Goal: Check status: Check status

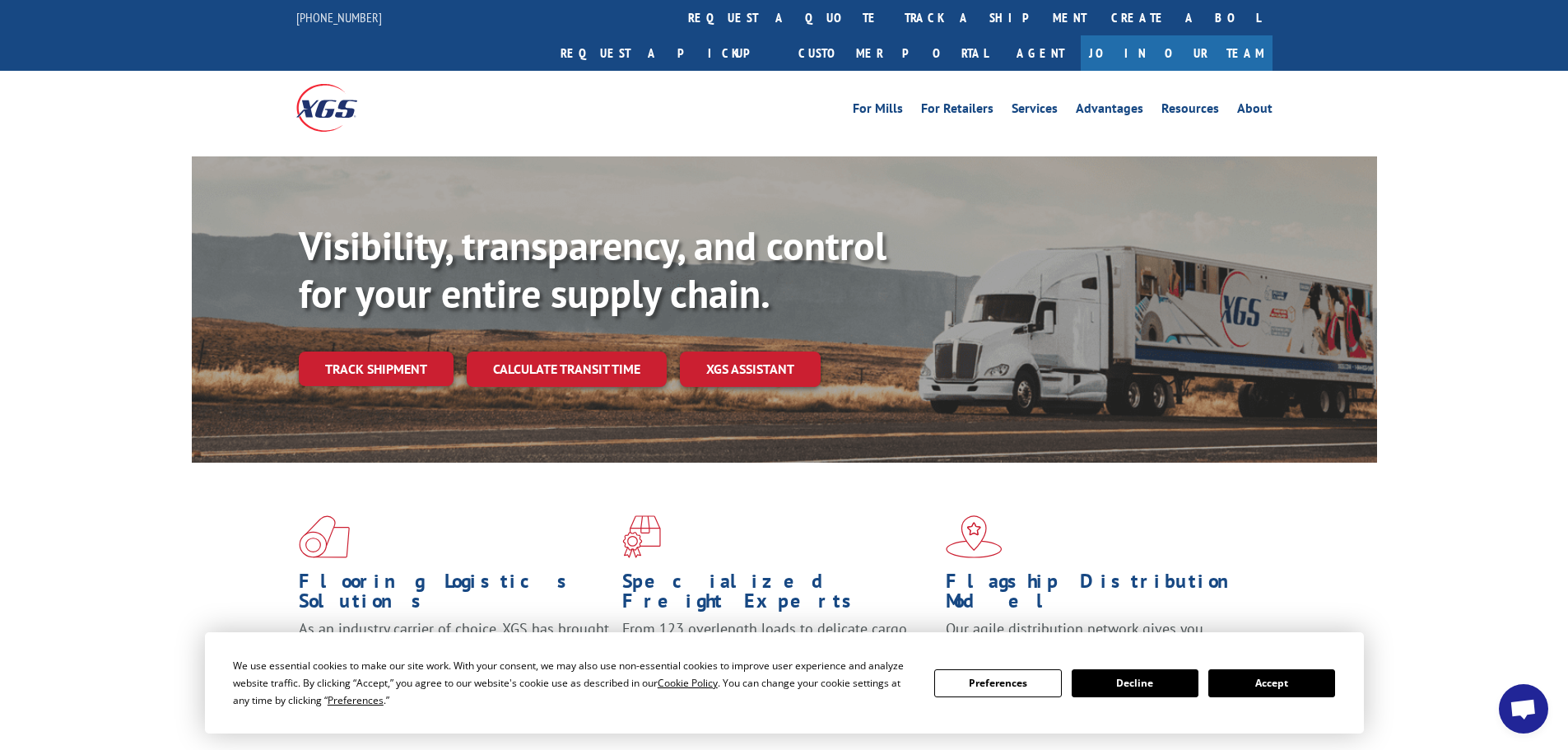
click at [1289, 680] on button "Accept" at bounding box center [1272, 684] width 127 height 28
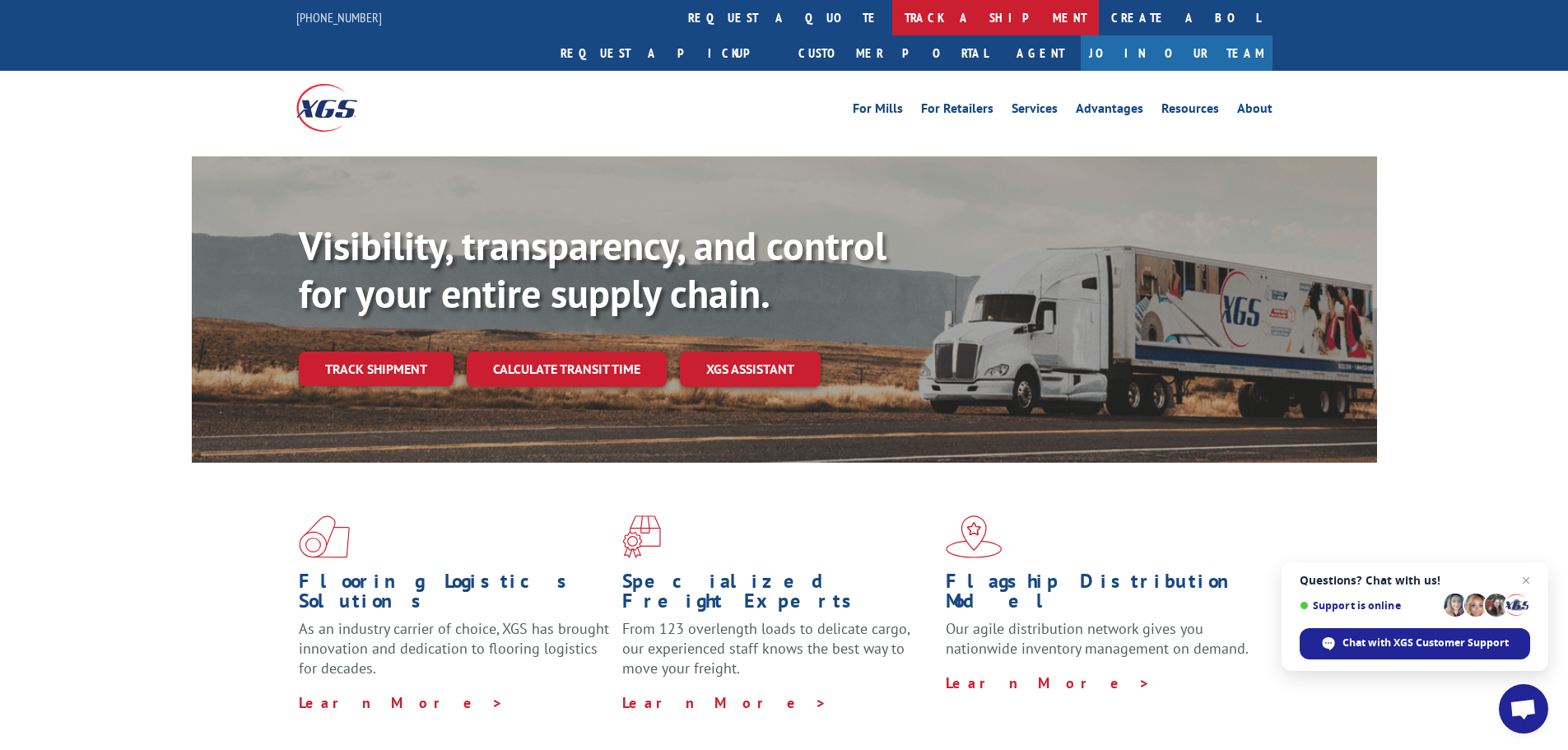
click at [893, 26] on link "track a shipment" at bounding box center [996, 18] width 207 height 36
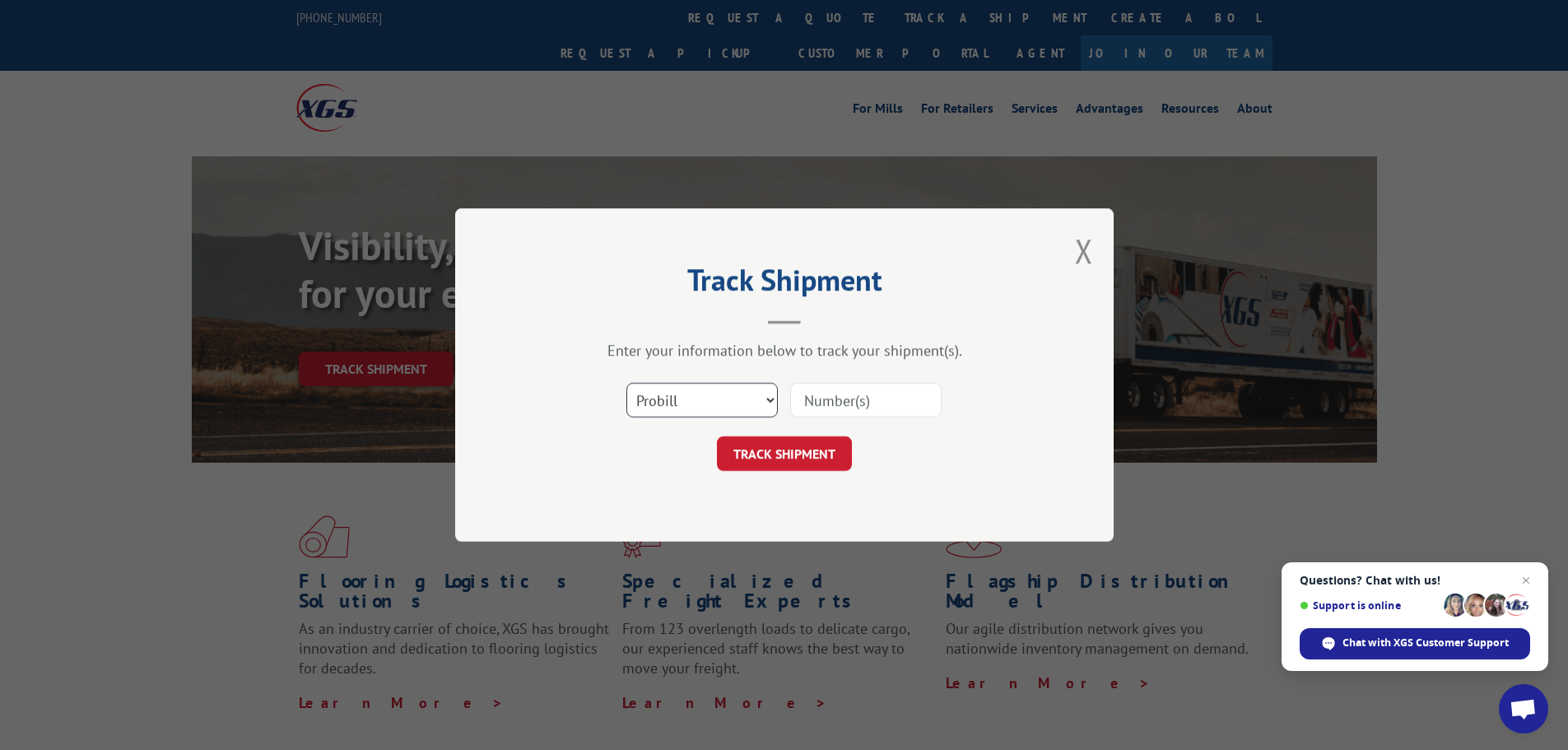
click at [698, 395] on select "Select category... Probill BOL PO" at bounding box center [702, 400] width 152 height 35
select select "bol"
click at [626, 383] on select "Select category... Probill BOL PO" at bounding box center [702, 400] width 152 height 35
click at [836, 399] on input at bounding box center [866, 400] width 152 height 35
paste input "5448418"
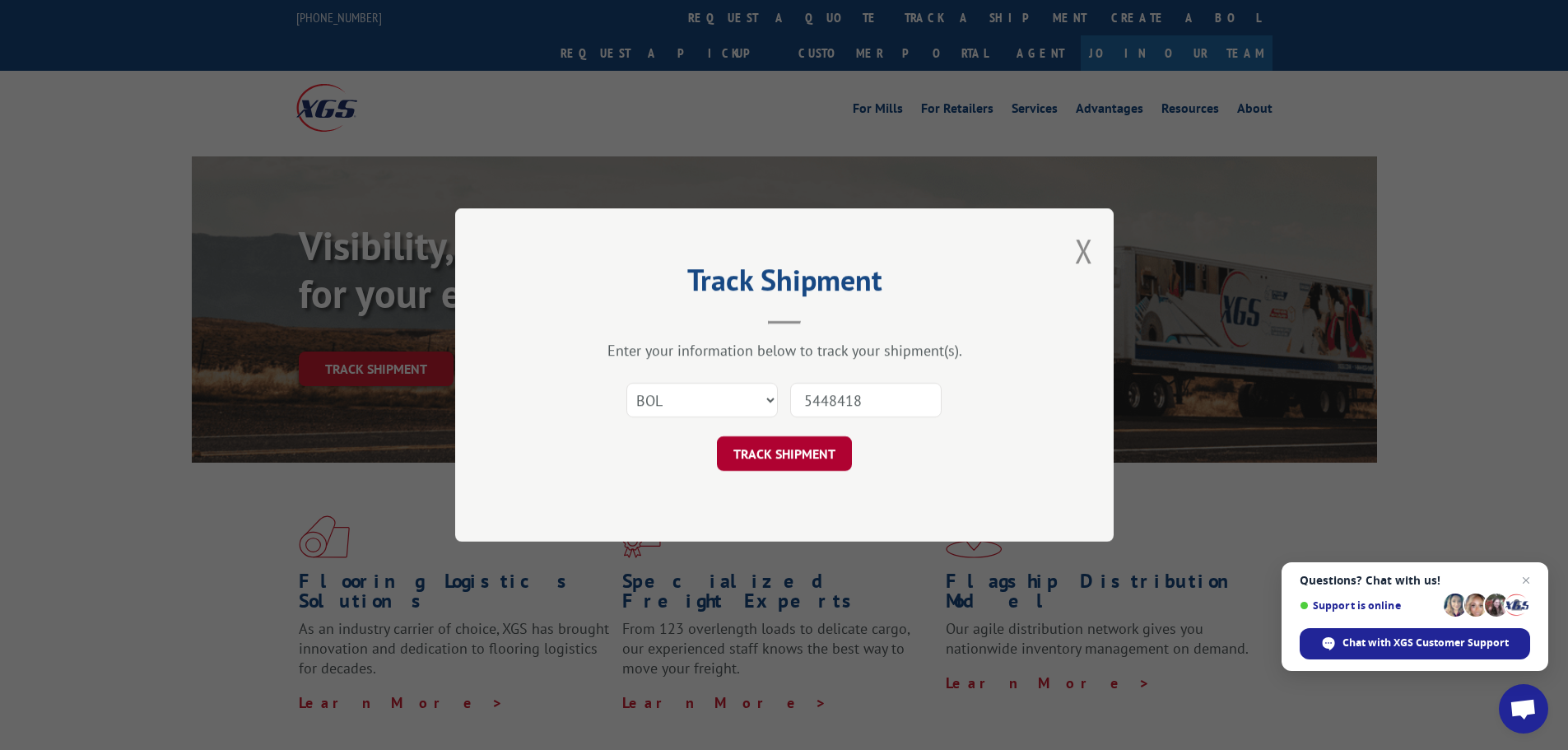
type input "5448418"
click at [781, 468] on button "TRACK SHIPMENT" at bounding box center [784, 453] width 135 height 35
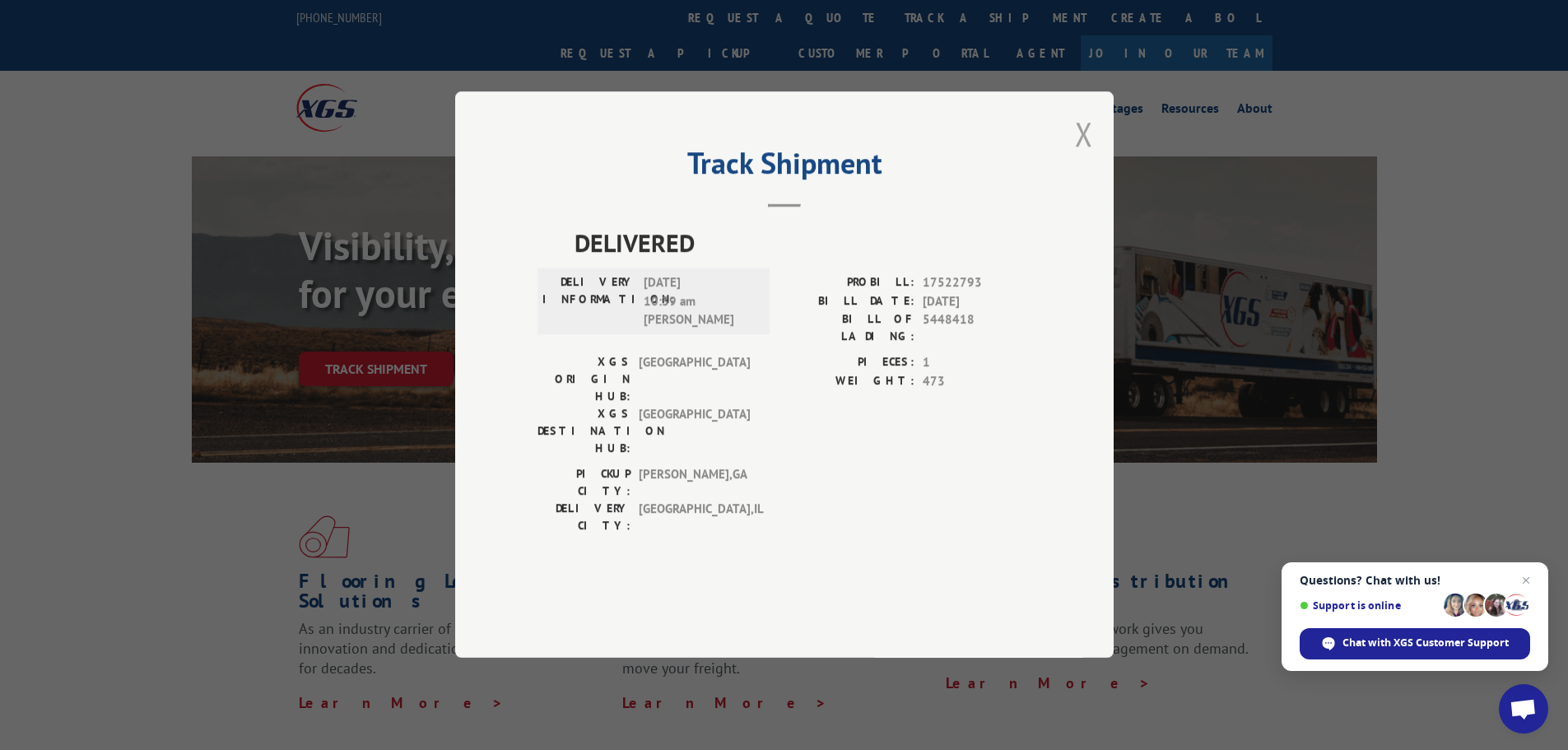
click at [1085, 156] on button "Close modal" at bounding box center [1083, 133] width 18 height 43
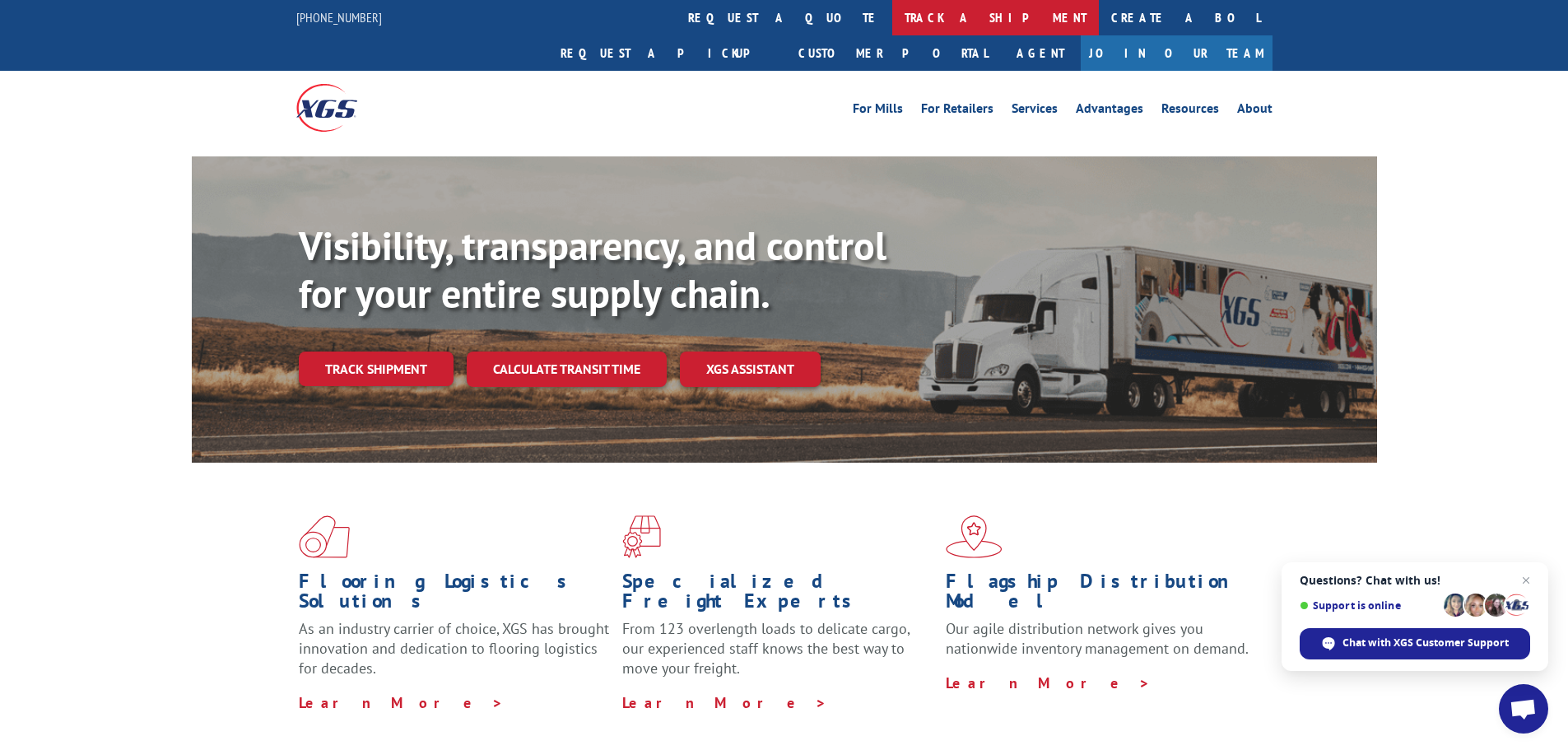
click at [893, 19] on link "track a shipment" at bounding box center [996, 18] width 207 height 36
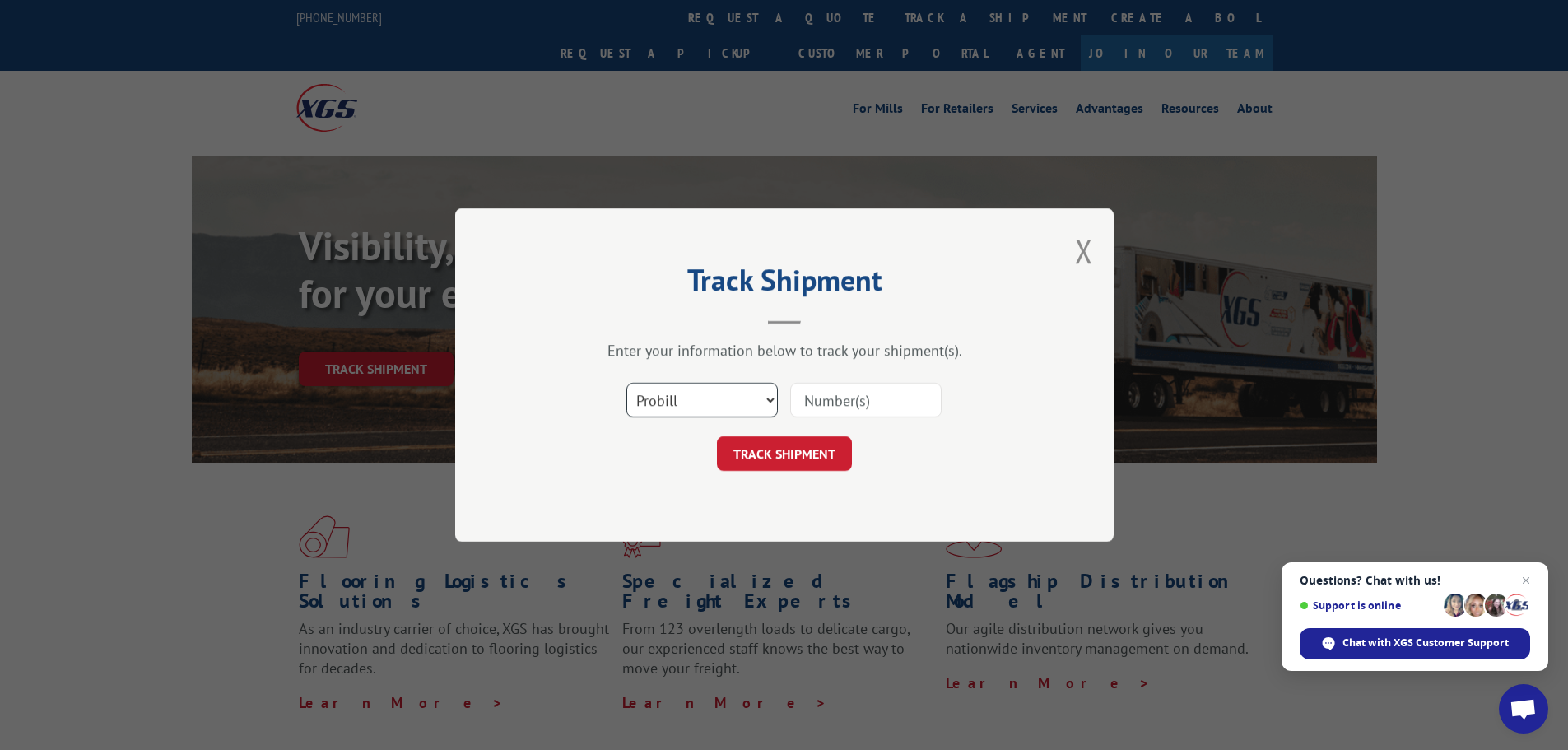
click at [708, 402] on select "Select category... Probill BOL PO" at bounding box center [702, 400] width 152 height 35
select select "bol"
click at [626, 383] on select "Select category... Probill BOL PO" at bounding box center [702, 400] width 152 height 35
click at [843, 414] on input at bounding box center [866, 400] width 152 height 35
paste input "7038707"
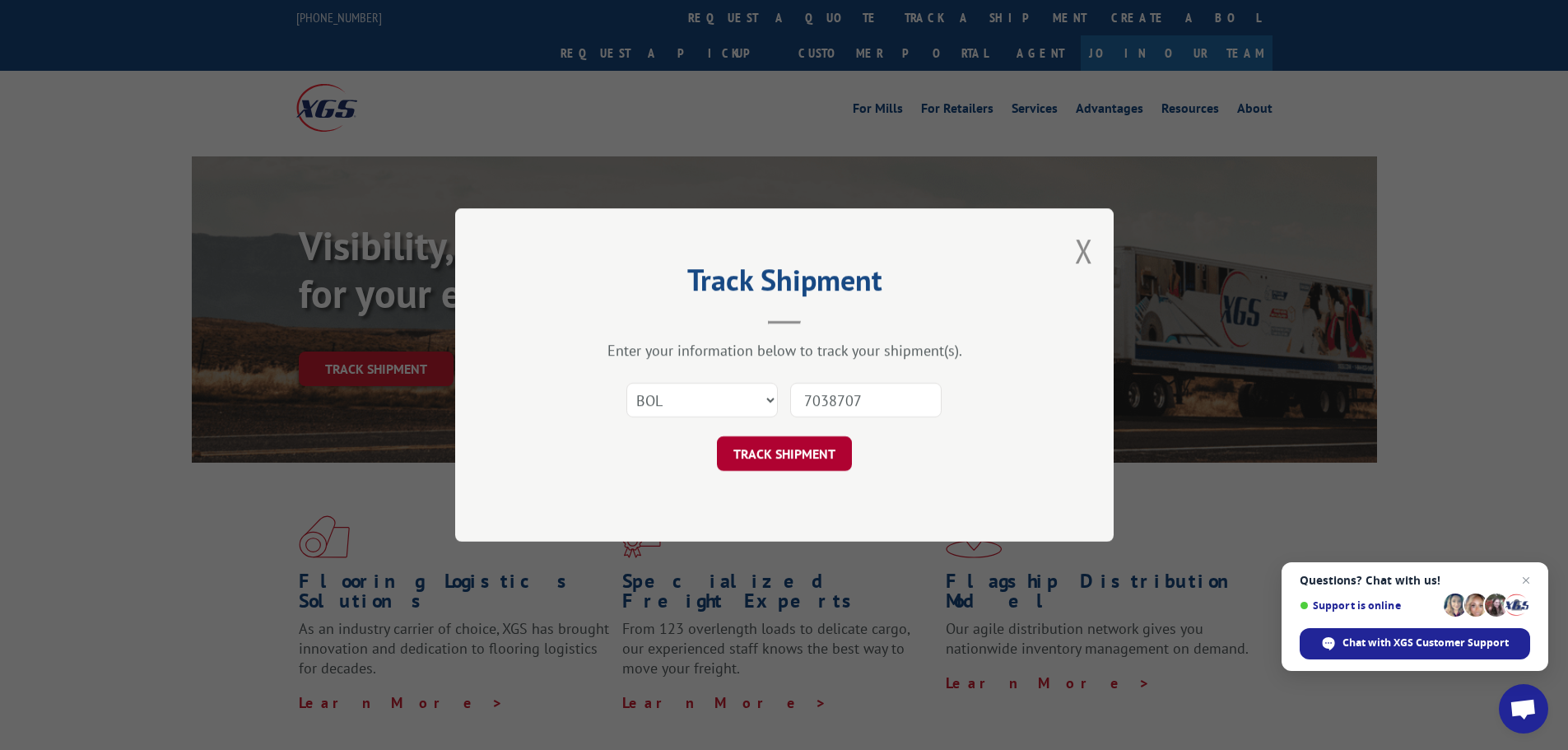
type input "7038707"
click at [818, 453] on button "TRACK SHIPMENT" at bounding box center [784, 453] width 135 height 35
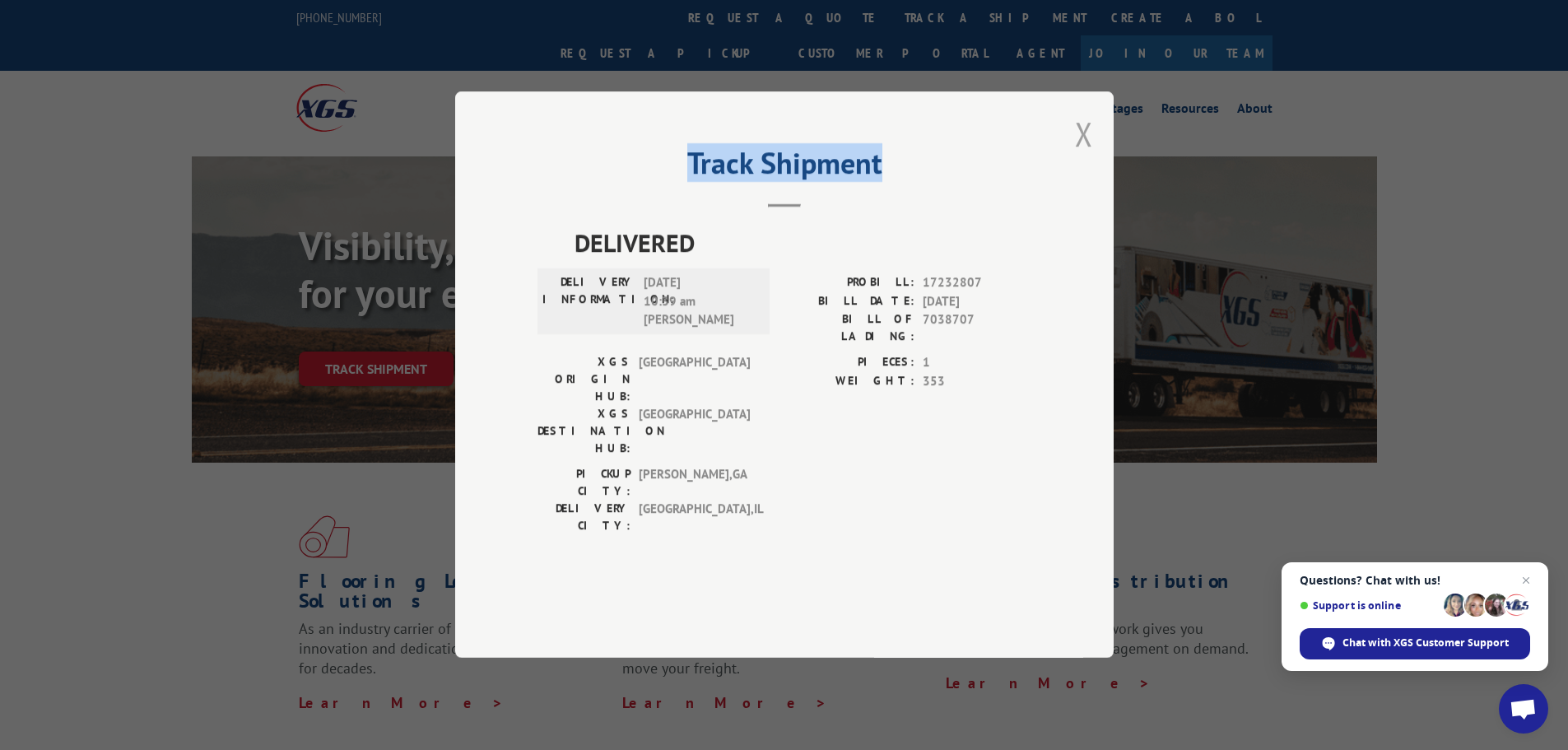
click at [1076, 165] on div "Track Shipment DELIVERED DELIVERY INFORMATION: [DATE] 10:39 am [PERSON_NAME]: 1…" at bounding box center [784, 374] width 658 height 567
click at [1081, 156] on button "Close modal" at bounding box center [1083, 133] width 18 height 43
